Goal: Book appointment/travel/reservation

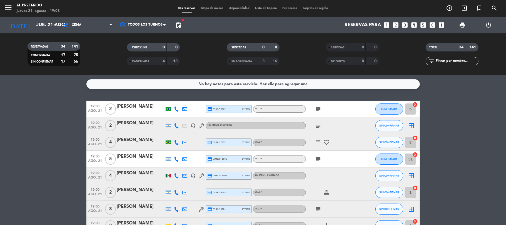
click at [414, 25] on icon "looks_4" at bounding box center [414, 24] width 7 height 7
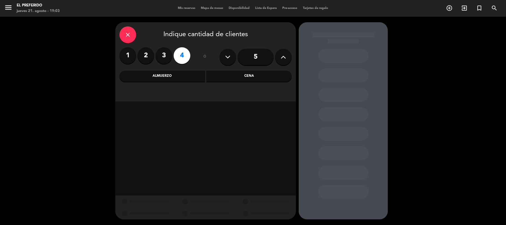
drag, startPoint x: 221, startPoint y: 78, endPoint x: 219, endPoint y: 82, distance: 3.9
click at [221, 78] on div "Cena" at bounding box center [250, 76] width 86 height 11
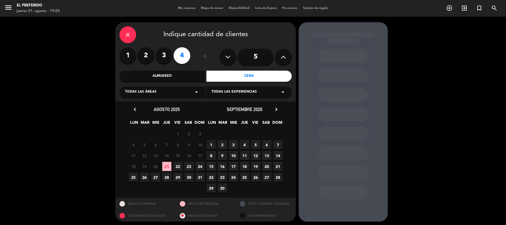
click at [177, 166] on span "22" at bounding box center [178, 166] width 9 height 9
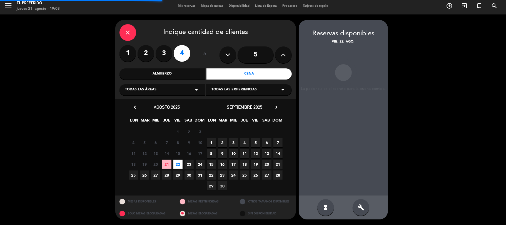
click at [362, 211] on div "build" at bounding box center [361, 207] width 17 height 17
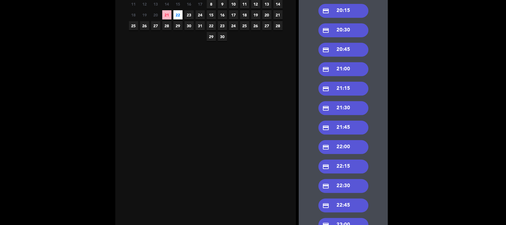
scroll to position [140, 0]
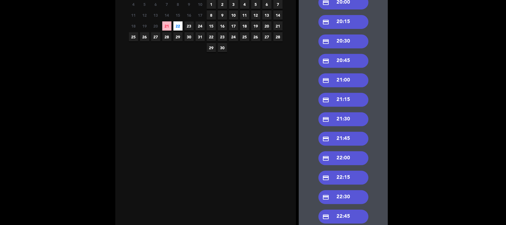
click at [343, 58] on div "credit_card 20:45" at bounding box center [344, 61] width 50 height 14
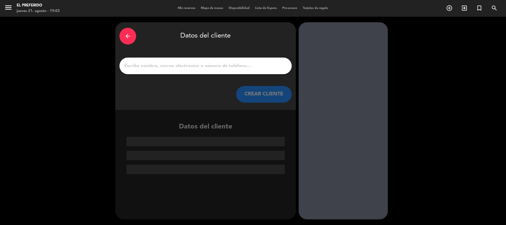
scroll to position [0, 0]
drag, startPoint x: 150, startPoint y: 65, endPoint x: 126, endPoint y: 30, distance: 42.0
click at [150, 65] on input "1" at bounding box center [206, 66] width 164 height 8
paste input "[PERSON_NAME]"
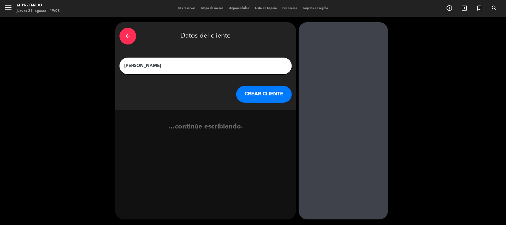
click at [177, 66] on input "[PERSON_NAME]" at bounding box center [206, 66] width 164 height 8
paste input "[PERSON_NAME]"
type input "[PERSON_NAME]"
click at [251, 96] on button "CREAR CLIENTE" at bounding box center [264, 94] width 56 height 17
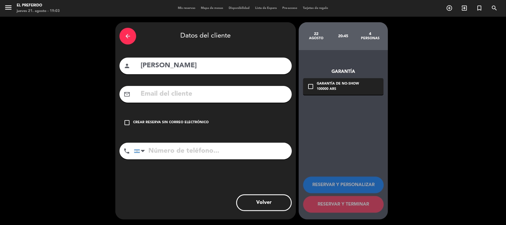
click at [180, 153] on input "tel" at bounding box center [213, 151] width 158 height 17
paste input "1544402103"
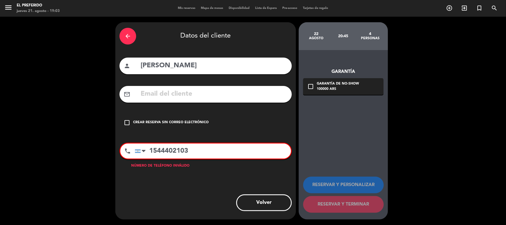
type input "1544402103"
click at [165, 100] on div "mail_outline" at bounding box center [206, 94] width 172 height 17
click at [163, 91] on input "text" at bounding box center [214, 93] width 148 height 11
paste input "[EMAIL_ADDRESS][DOMAIN_NAME]"
type input "[EMAIL_ADDRESS][DOMAIN_NAME]"
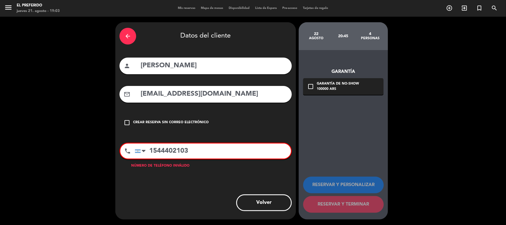
click at [199, 148] on input "1544402103" at bounding box center [213, 150] width 156 height 15
click at [200, 148] on input "1544402103" at bounding box center [213, 150] width 156 height 15
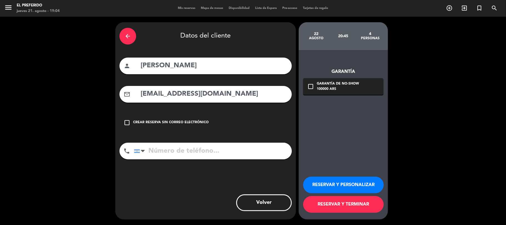
click at [133, 42] on div "arrow_back" at bounding box center [128, 36] width 17 height 17
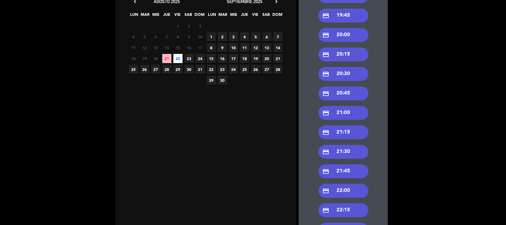
scroll to position [103, 0]
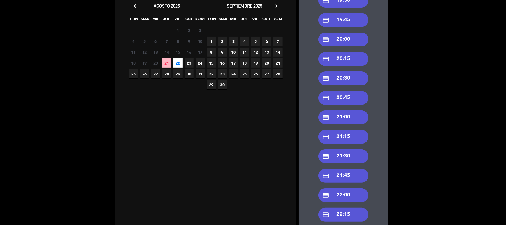
click at [339, 79] on div "credit_card 20:30" at bounding box center [344, 78] width 50 height 14
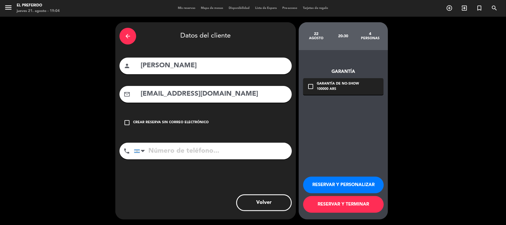
click at [333, 187] on button "RESERVAR Y PERSONALIZAR" at bounding box center [343, 185] width 81 height 17
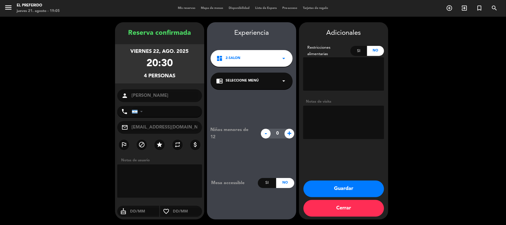
drag, startPoint x: 173, startPoint y: 71, endPoint x: 116, endPoint y: 15, distance: 79.2
click at [124, 32] on div "Reserva confirmada viernes 22, ago. 2025 20:30 4 personas person [PERSON_NAME] …" at bounding box center [159, 126] width 89 height 197
copy div "Reserva confirmada viernes 22, ago. 2025 20:30 4 personas"
click at [334, 129] on textarea at bounding box center [343, 122] width 81 height 33
type textarea "(DZ)"
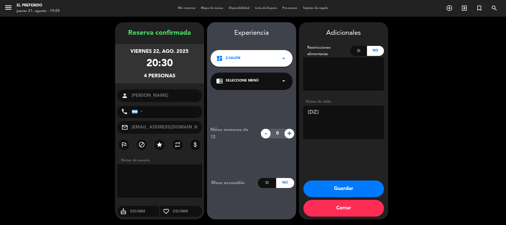
click at [336, 185] on button "Guardar" at bounding box center [344, 188] width 81 height 17
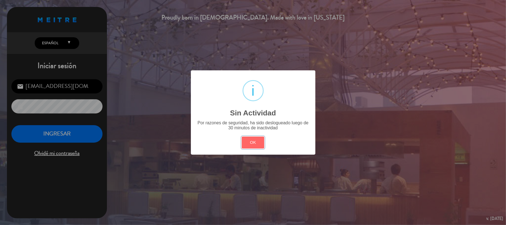
drag, startPoint x: 259, startPoint y: 140, endPoint x: 109, endPoint y: 139, distance: 149.9
click at [257, 140] on button "OK" at bounding box center [253, 143] width 23 height 12
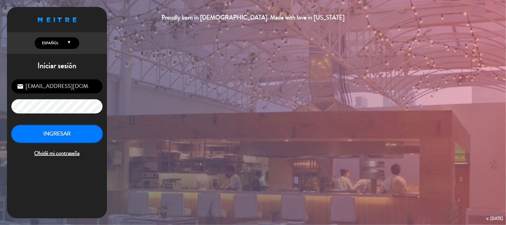
click at [87, 135] on button "INGRESAR" at bounding box center [56, 134] width 91 height 18
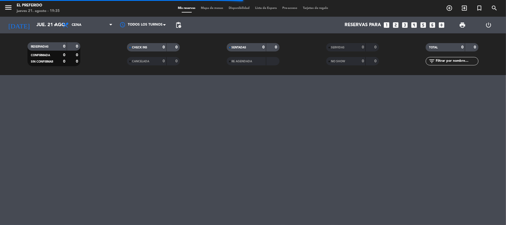
click at [109, 57] on filter-checkbox "CANCELADA 0 0" at bounding box center [154, 61] width 100 height 8
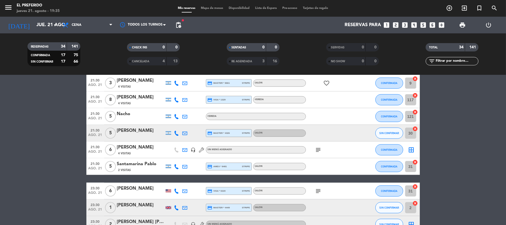
scroll to position [517, 0]
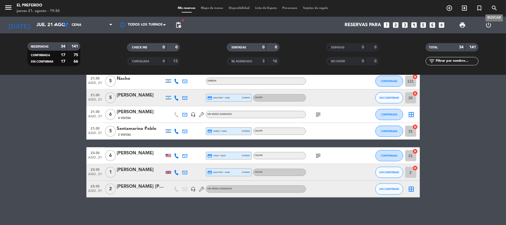
click at [495, 5] on icon "search" at bounding box center [494, 8] width 7 height 7
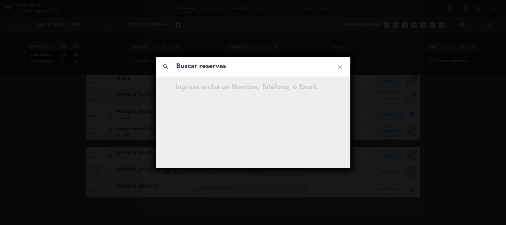
click at [232, 70] on input "text" at bounding box center [253, 66] width 155 height 11
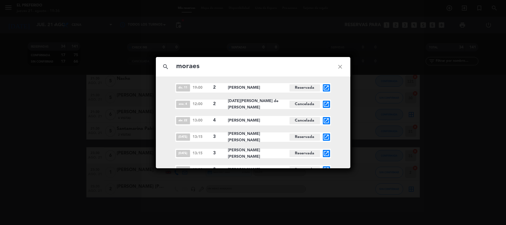
scroll to position [0, 0]
type input "moraes"
click at [339, 69] on icon "close" at bounding box center [341, 67] width 20 height 20
click at [346, 65] on icon "close" at bounding box center [341, 67] width 20 height 20
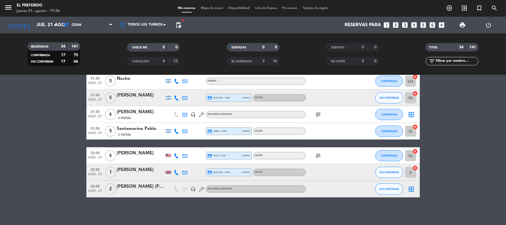
click at [343, 65] on icon "close" at bounding box center [341, 67] width 20 height 20
click at [251, 59] on div "RE AGENDADA" at bounding box center [241, 61] width 26 height 6
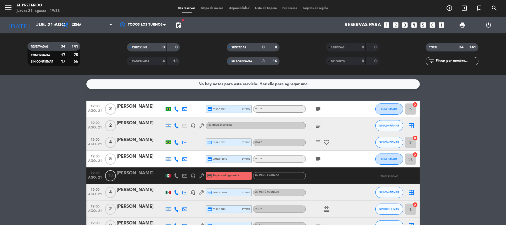
click at [243, 64] on div "RE AGENDADA" at bounding box center [241, 61] width 26 height 6
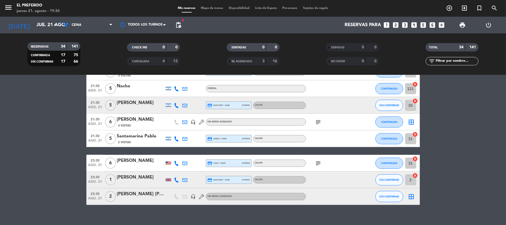
scroll to position [517, 0]
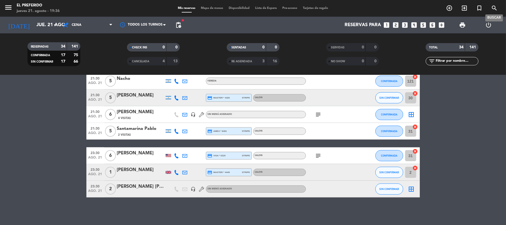
click at [501, 9] on span "search" at bounding box center [494, 7] width 15 height 9
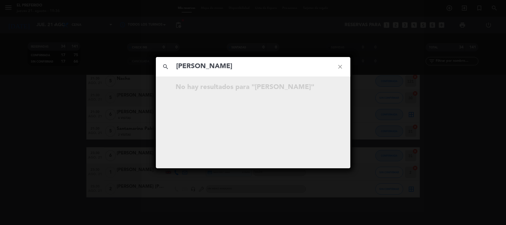
type input "[PERSON_NAME]"
click at [339, 70] on icon "close" at bounding box center [341, 67] width 20 height 20
drag, startPoint x: 334, startPoint y: 67, endPoint x: 344, endPoint y: 67, distance: 10.0
click at [334, 67] on icon "close" at bounding box center [341, 67] width 20 height 20
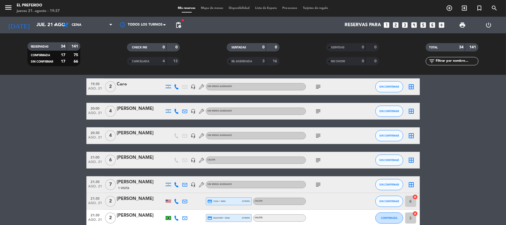
scroll to position [221, 0]
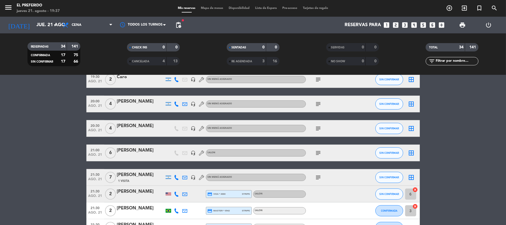
click at [50, 129] on bookings-row "19:00 ago. 21 2 [PERSON_NAME] credit_card visa * 9437 stripe SALON subject CONF…" at bounding box center [253, 187] width 506 height 614
click at [48, 128] on bookings-row "19:00 ago. 21 2 [PERSON_NAME] credit_card visa * 9437 stripe SALON subject CONF…" at bounding box center [253, 187] width 506 height 614
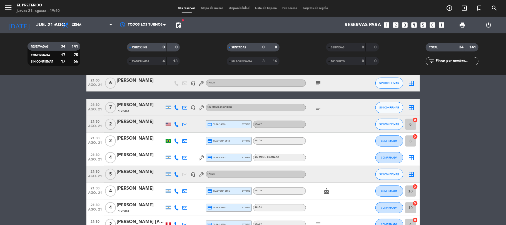
scroll to position [295, 0]
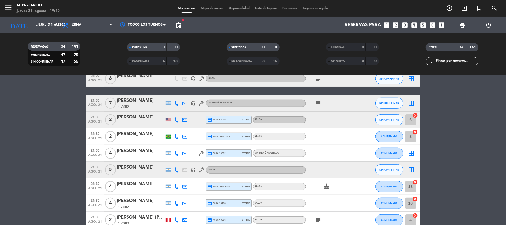
drag, startPoint x: 58, startPoint y: 150, endPoint x: 61, endPoint y: 150, distance: 3.6
click at [58, 150] on bookings-row "19:00 ago. 21 2 [PERSON_NAME] credit_card visa * 9437 stripe SALON subject CONF…" at bounding box center [253, 113] width 506 height 614
click at [54, 135] on bookings-row "19:00 ago. 21 2 [PERSON_NAME] credit_card visa * 9437 stripe SALON subject CONF…" at bounding box center [253, 113] width 506 height 614
click at [80, 136] on bookings-row "19:00 ago. 21 2 [PERSON_NAME] credit_card visa * 9437 stripe SALON subject CONF…" at bounding box center [253, 113] width 506 height 614
click at [397, 24] on icon "looks_two" at bounding box center [396, 24] width 7 height 7
